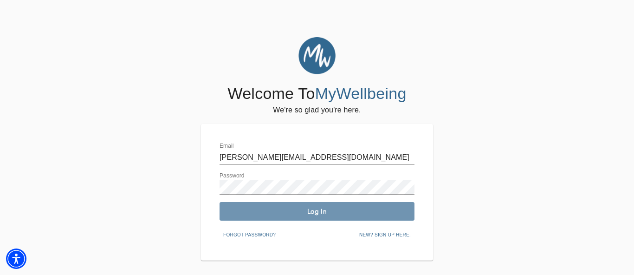
click at [338, 215] on span "Log In" at bounding box center [317, 211] width 188 height 9
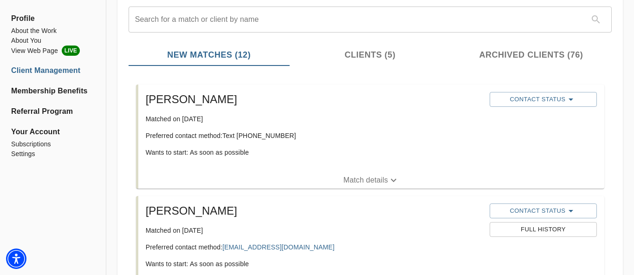
scroll to position [109, 0]
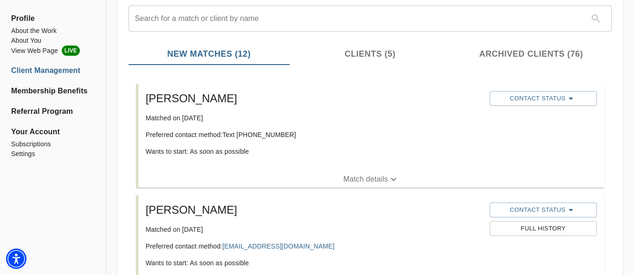
click at [368, 181] on p "Match details" at bounding box center [366, 179] width 45 height 11
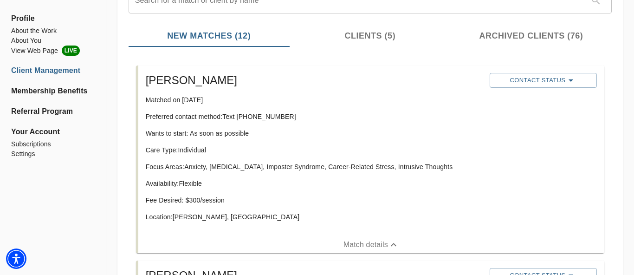
scroll to position [128, 0]
click at [573, 83] on icon "button" at bounding box center [571, 79] width 11 height 11
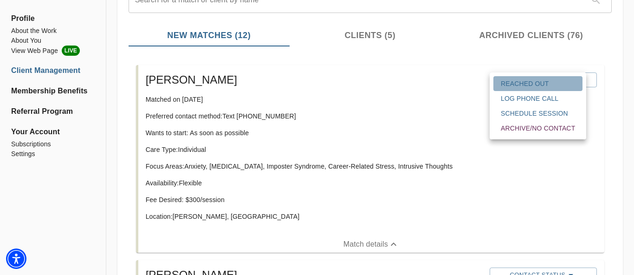
click at [542, 85] on span "Reached Out" at bounding box center [538, 83] width 74 height 9
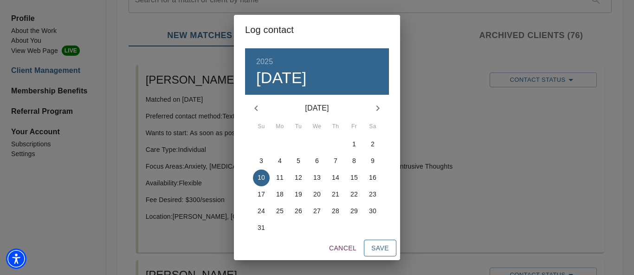
click at [390, 246] on button "Save" at bounding box center [380, 248] width 33 height 17
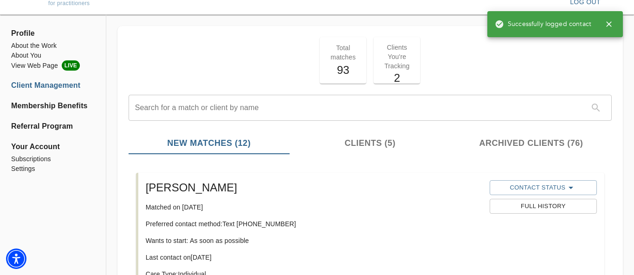
scroll to position [16, 0]
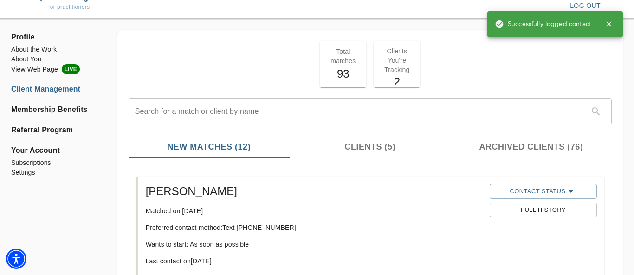
click at [582, 2] on span "log out" at bounding box center [585, 6] width 31 height 12
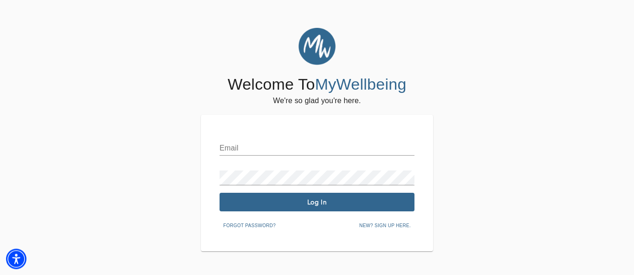
type input "[PERSON_NAME][EMAIL_ADDRESS][DOMAIN_NAME]"
